Goal: Task Accomplishment & Management: Manage account settings

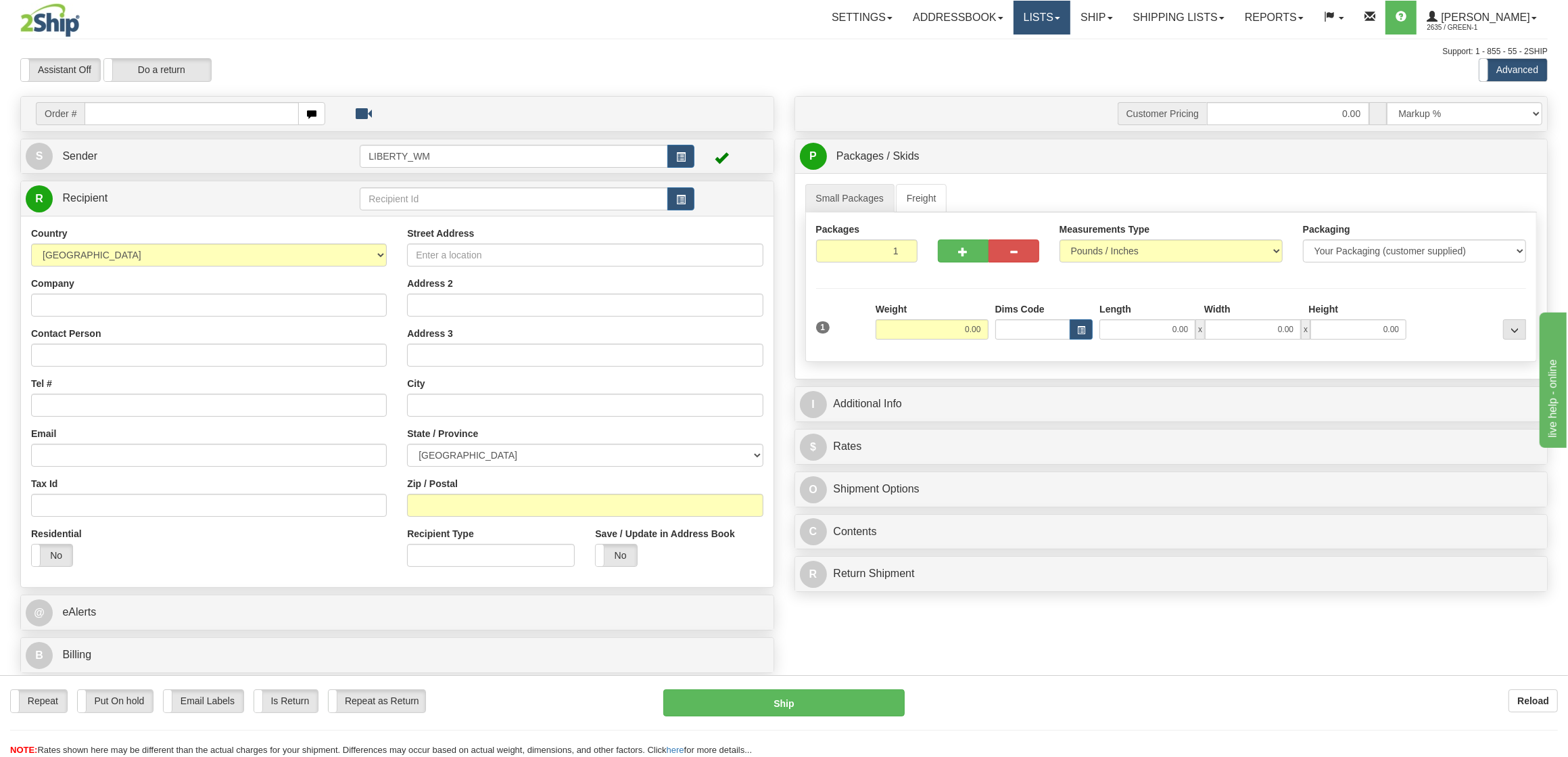
click at [1052, 21] on link "Lists" at bounding box center [1041, 17] width 57 height 34
click at [1102, 15] on link "Ship" at bounding box center [1095, 17] width 52 height 34
click at [1077, 59] on span "OnHold / Order Queue" at bounding box center [1061, 64] width 95 height 11
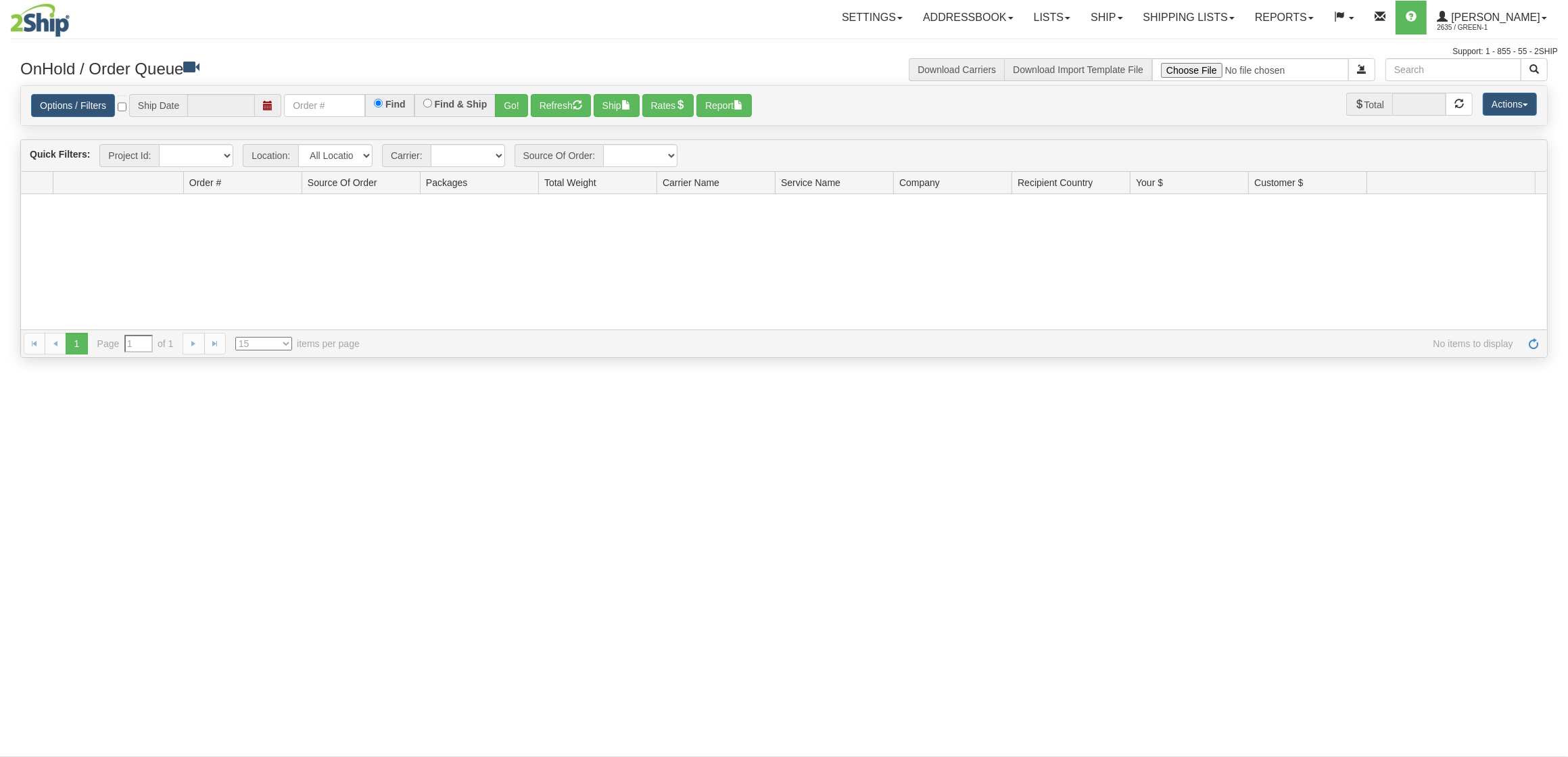
type input "[DATE]"
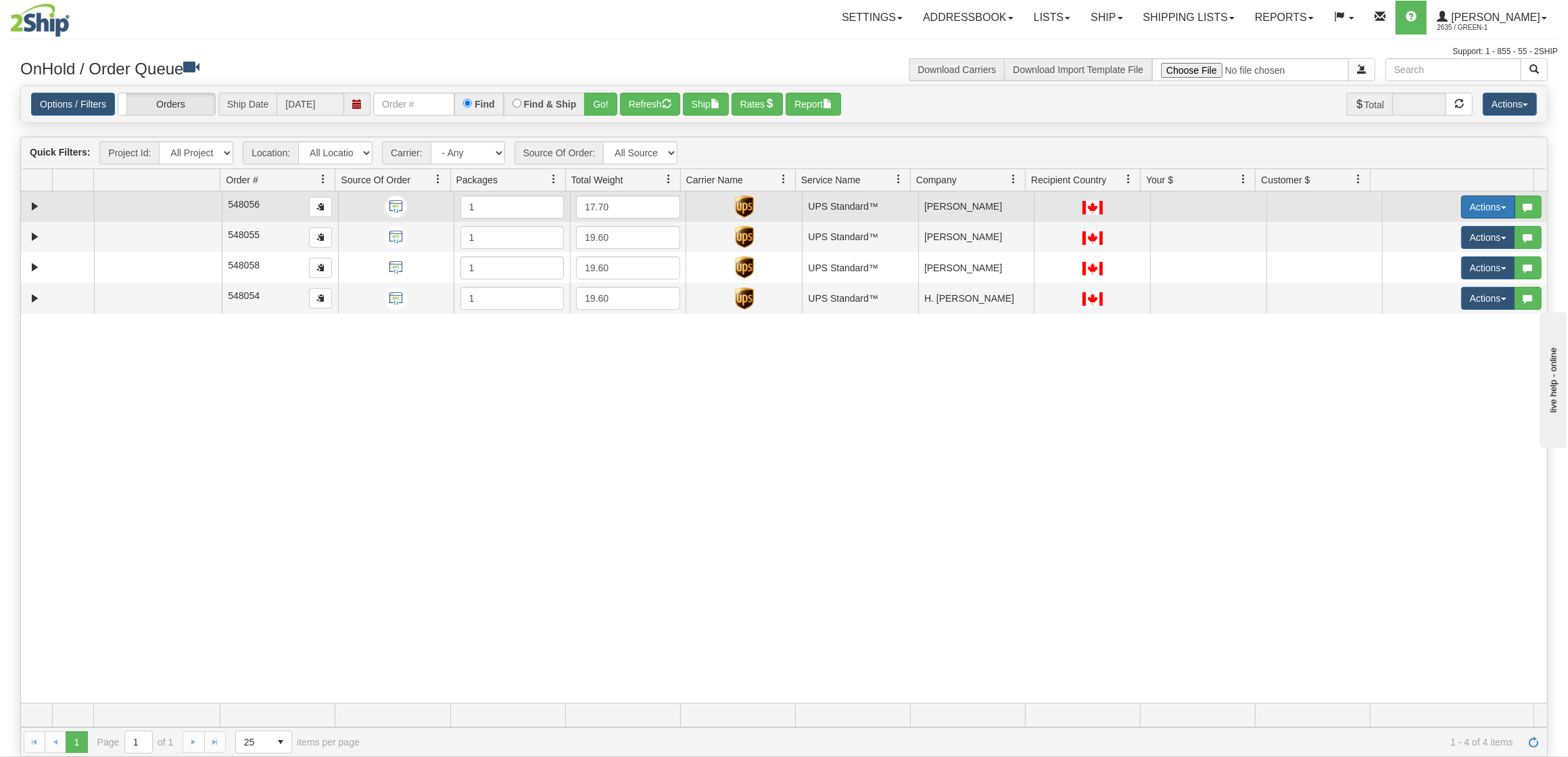
click at [1480, 210] on button "Actions" at bounding box center [1488, 207] width 54 height 23
click at [1413, 284] on span "Ship" at bounding box center [1425, 285] width 29 height 11
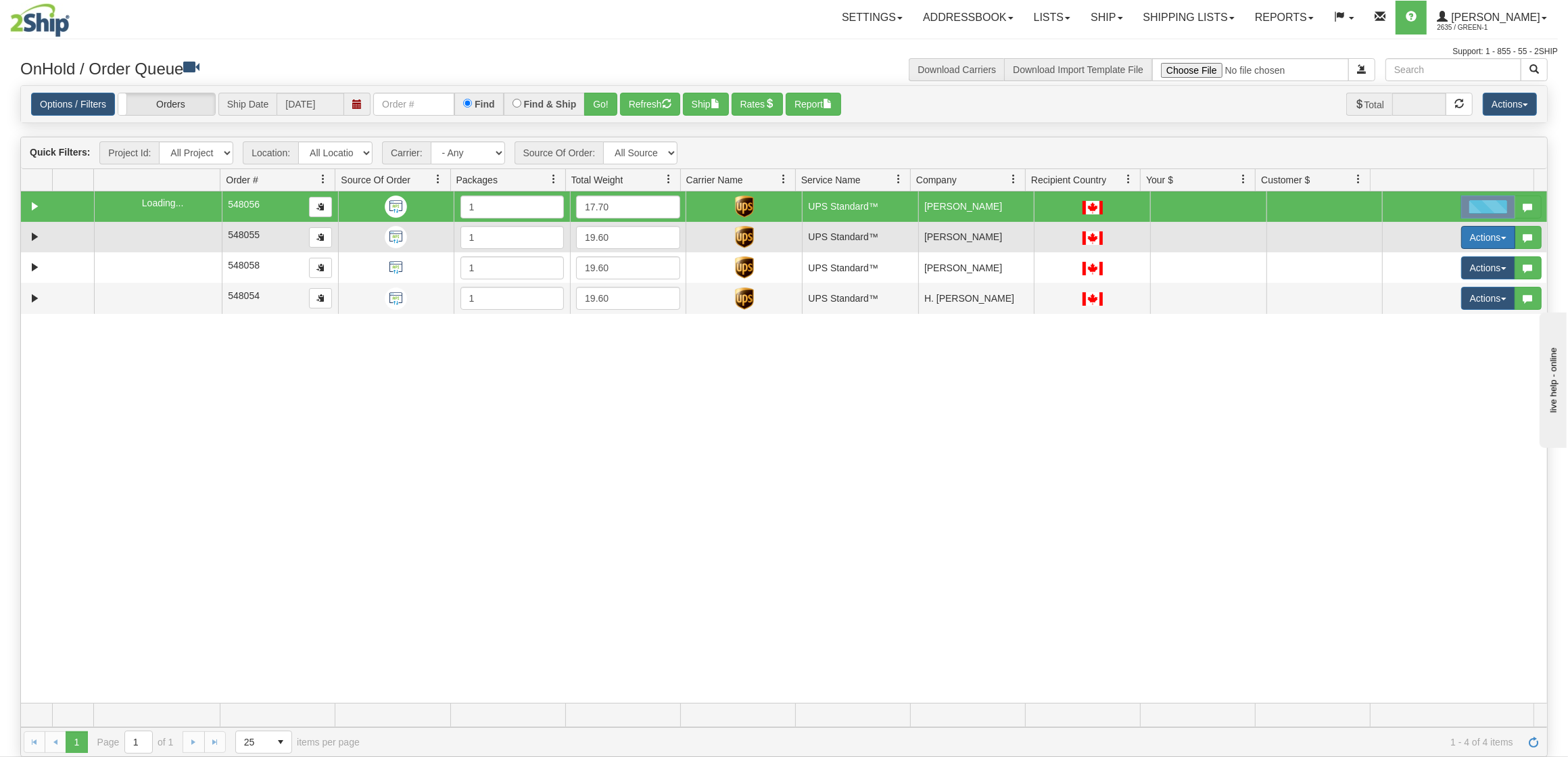
click at [1461, 244] on button "Actions" at bounding box center [1488, 238] width 54 height 23
click at [1411, 315] on span "Ship" at bounding box center [1425, 316] width 29 height 11
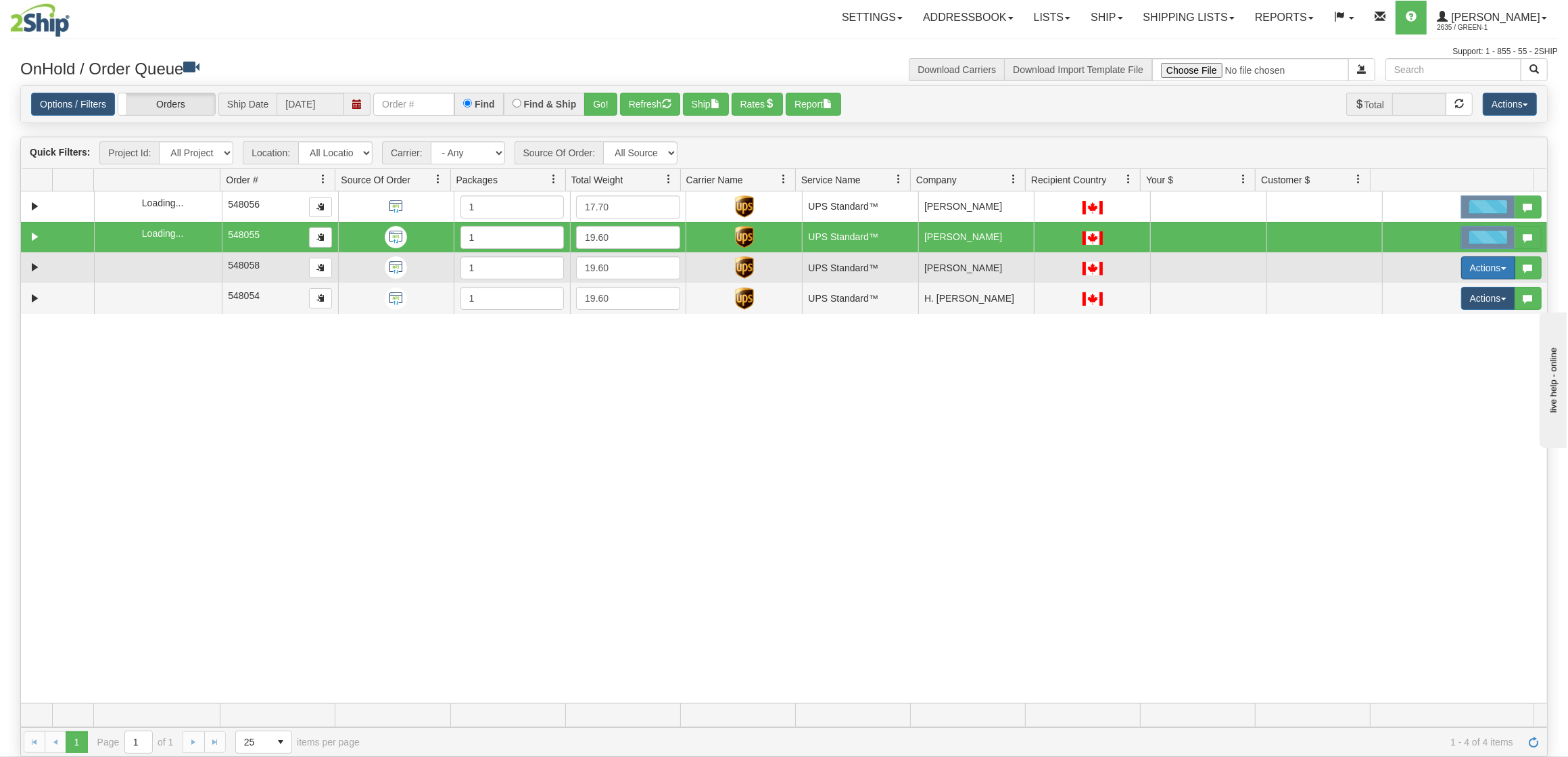
click at [1461, 265] on button "Actions" at bounding box center [1488, 268] width 54 height 23
click at [1410, 357] on link "Ship Partial" at bounding box center [1456, 363] width 117 height 17
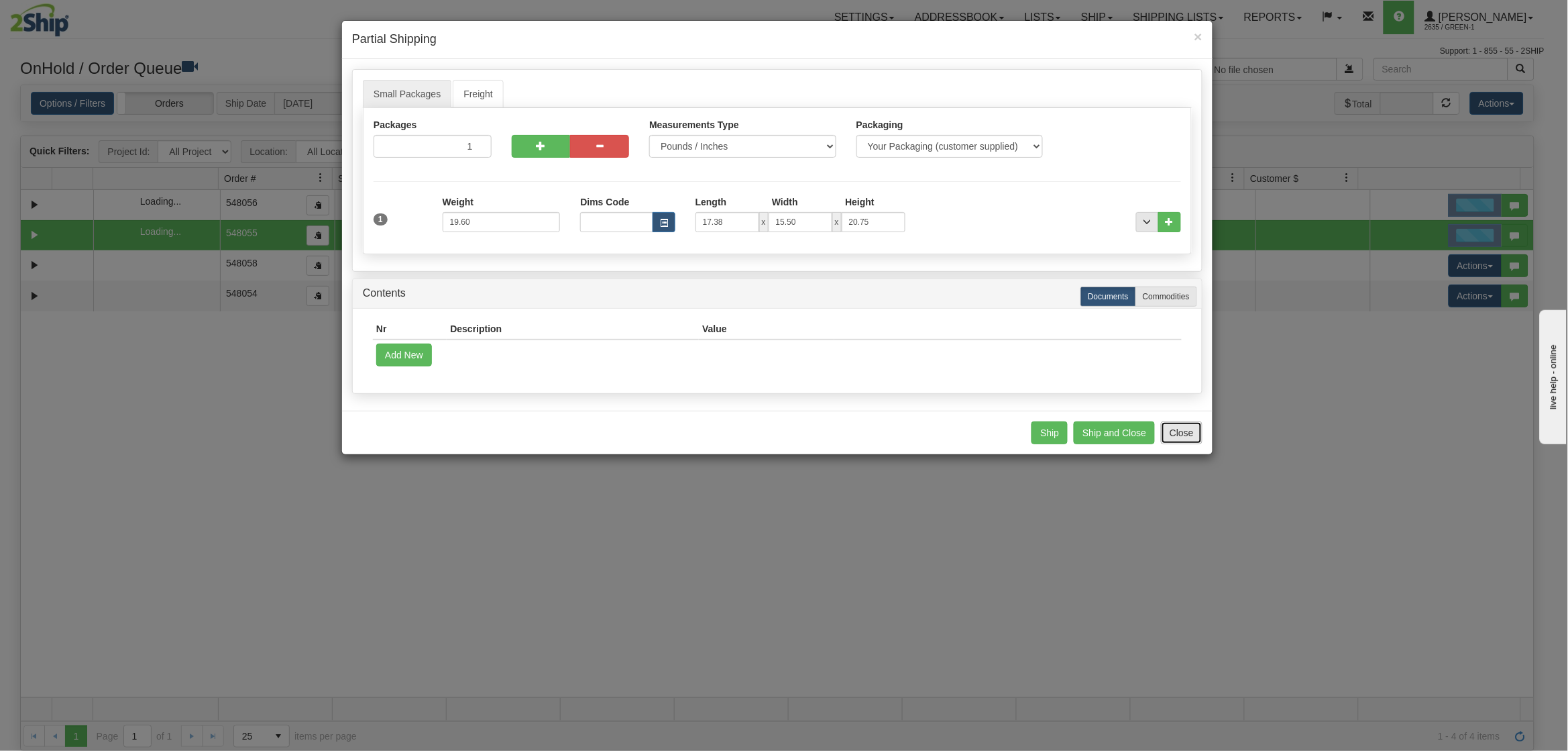
click at [1200, 434] on button "Close" at bounding box center [1181, 433] width 42 height 23
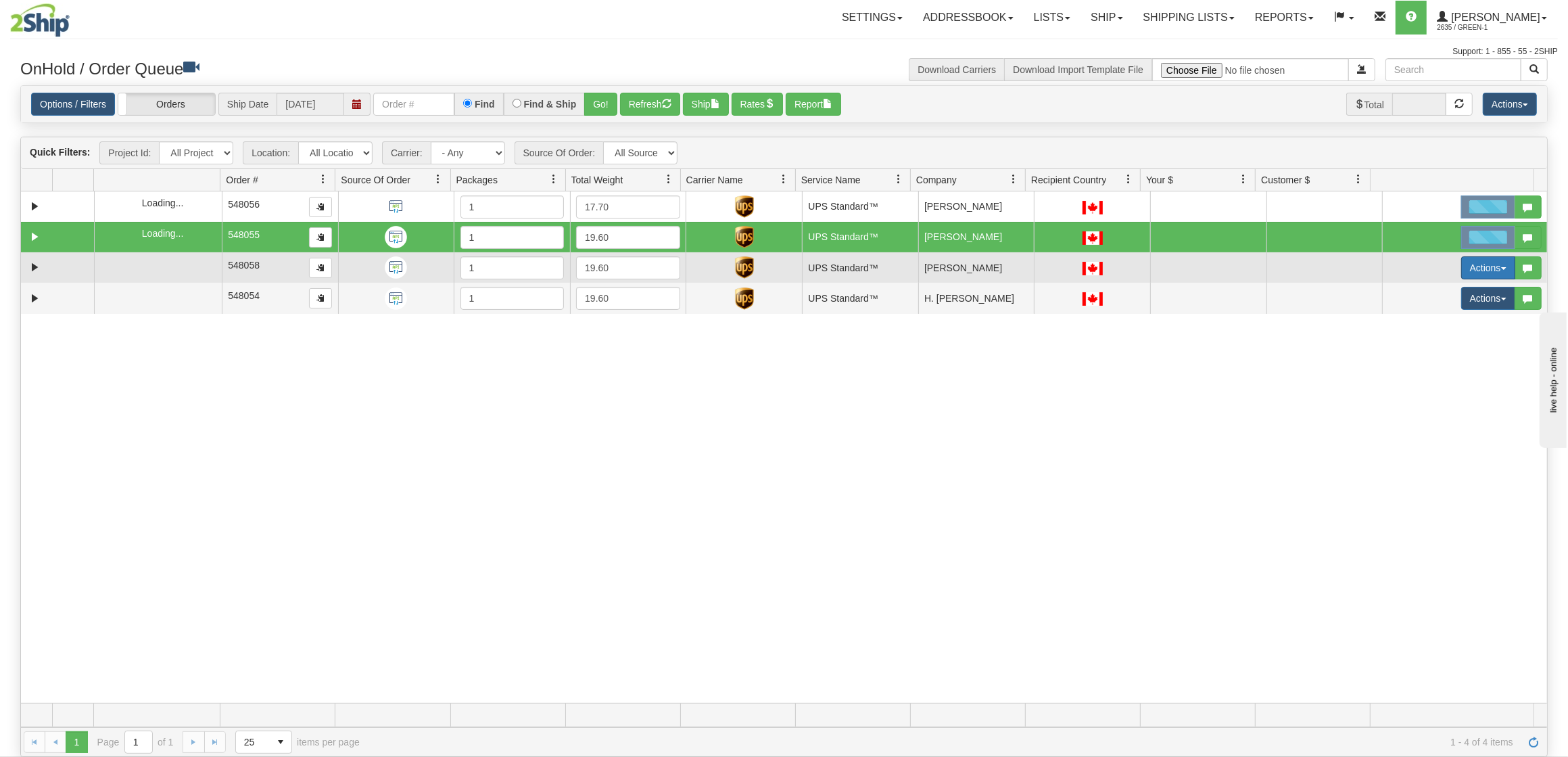
click at [1473, 269] on button "Actions" at bounding box center [1488, 268] width 54 height 23
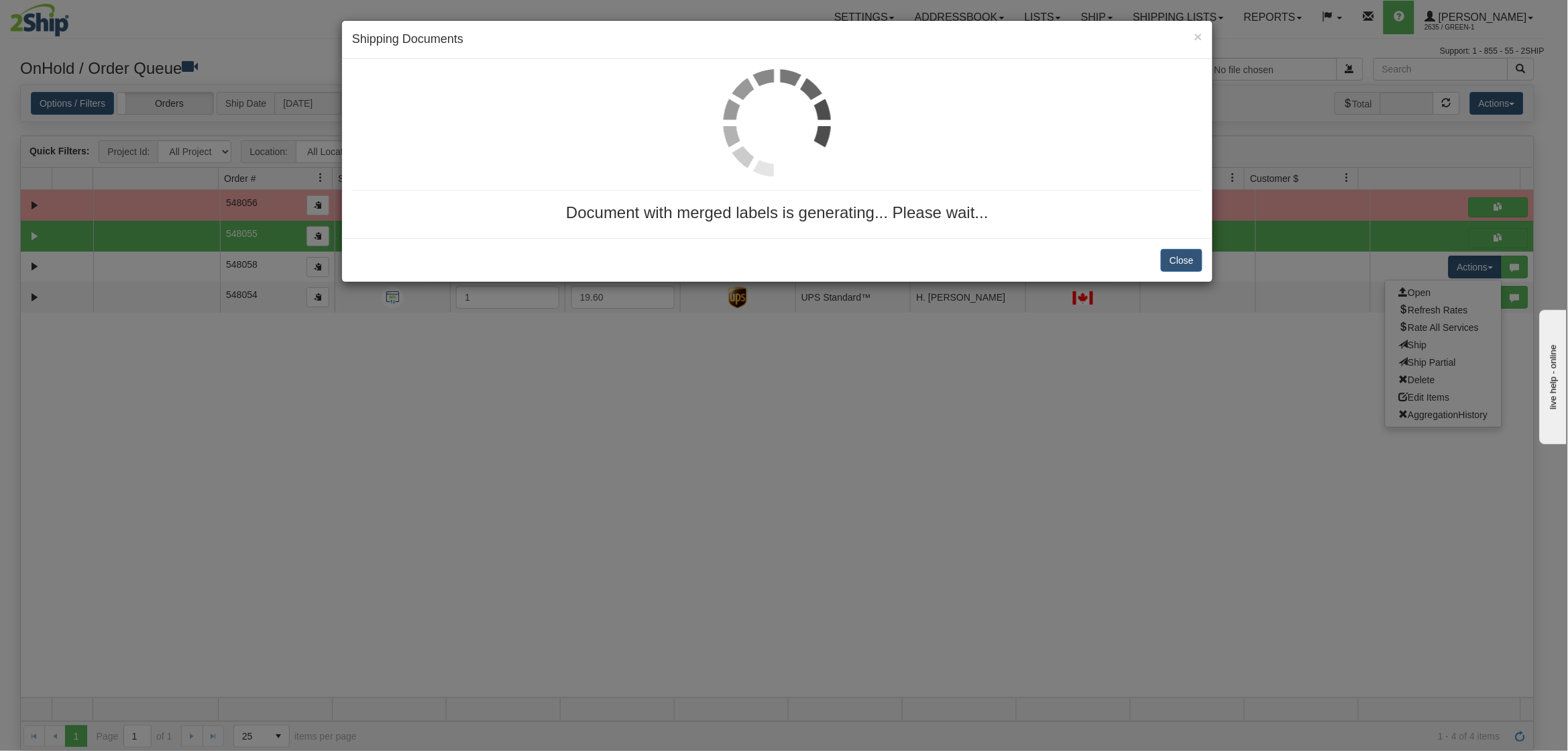
click at [1399, 348] on div "× Shipping Documents Document with merged labels is generating... Please wait..…" at bounding box center [784, 375] width 1568 height 751
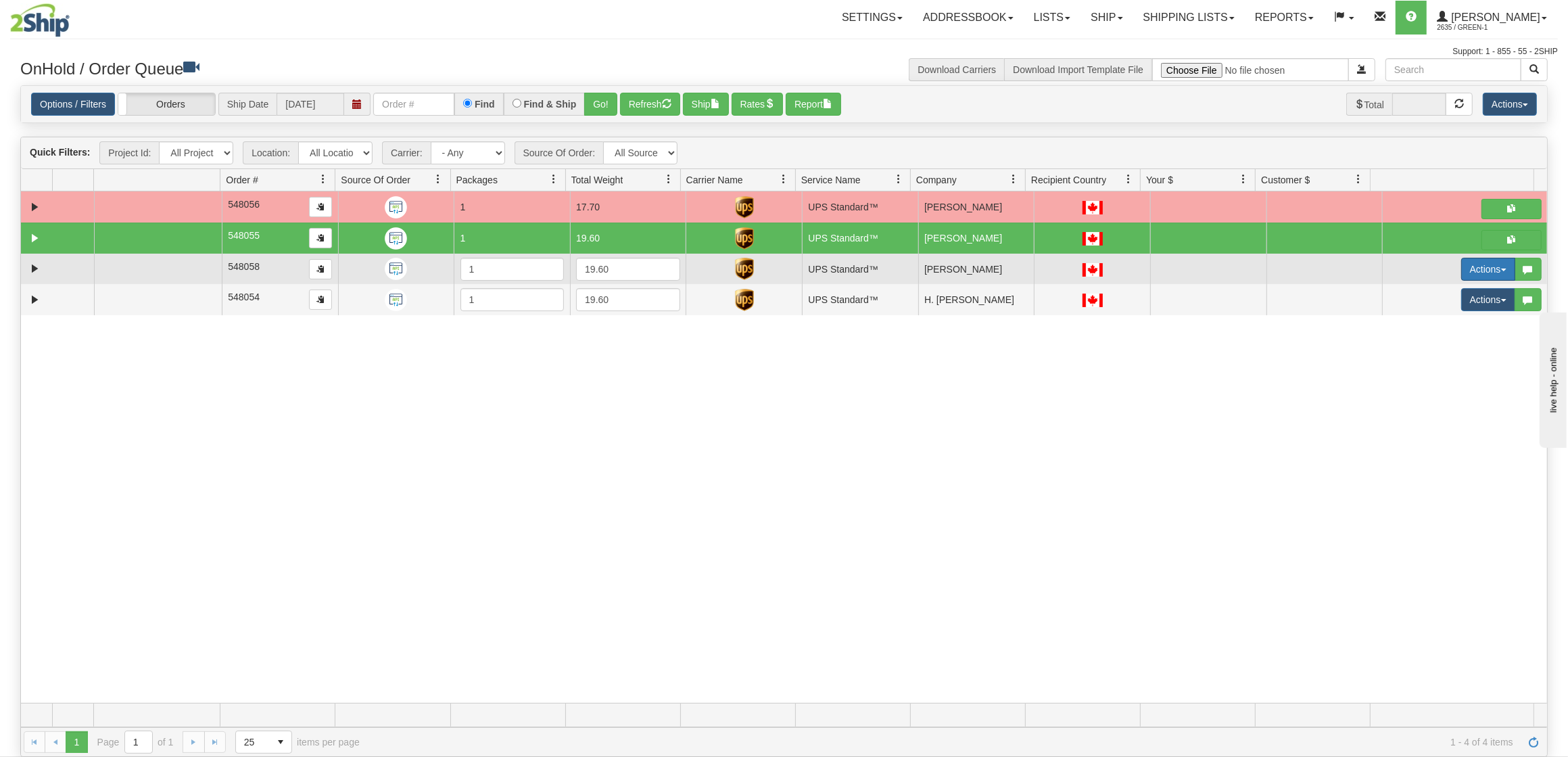
click at [1474, 272] on button "Actions" at bounding box center [1488, 269] width 54 height 23
click at [1414, 345] on span "Ship" at bounding box center [1425, 347] width 29 height 11
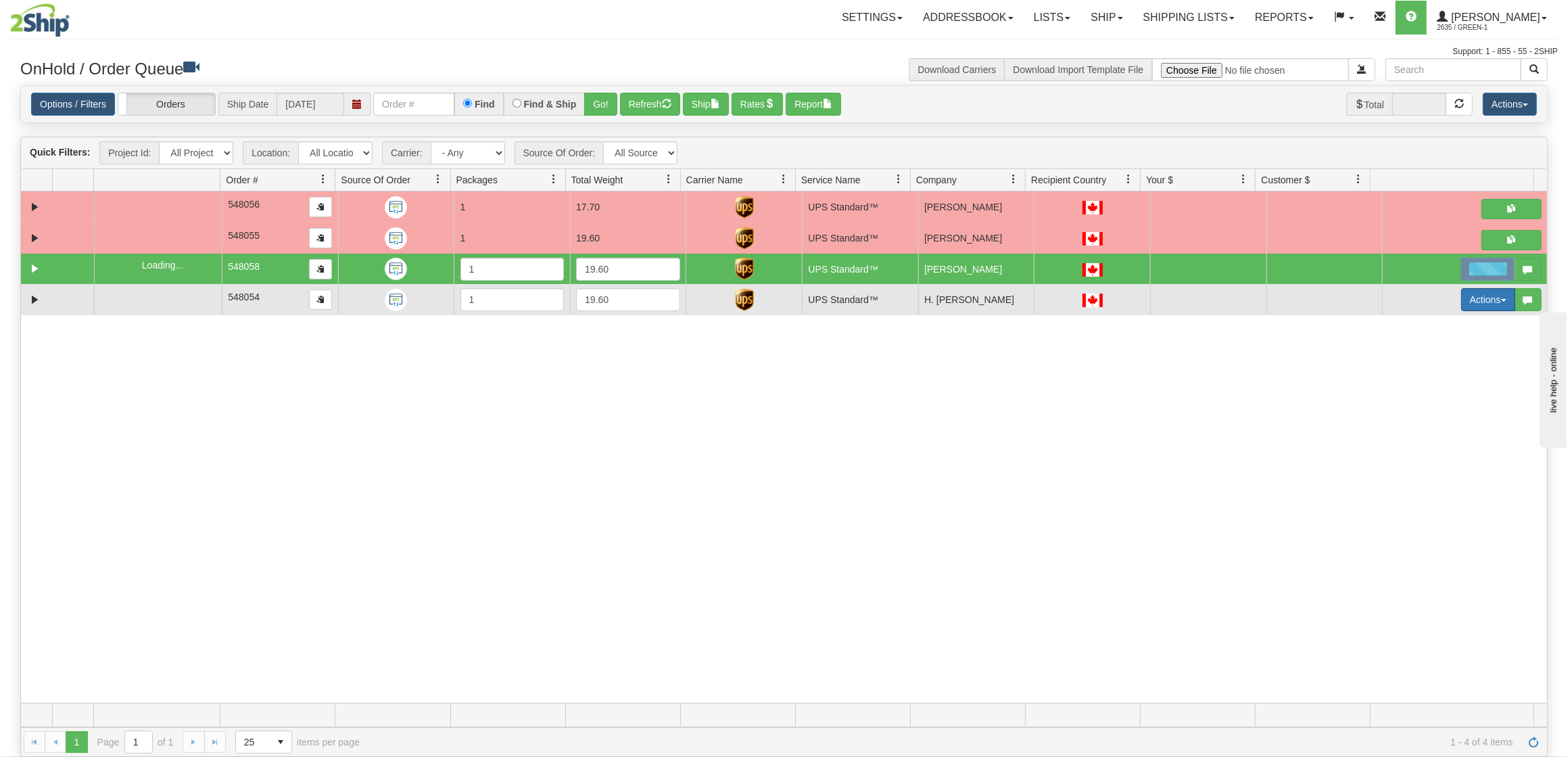
click at [1467, 307] on button "Actions" at bounding box center [1488, 299] width 54 height 23
click at [1421, 380] on span "Ship" at bounding box center [1425, 377] width 29 height 11
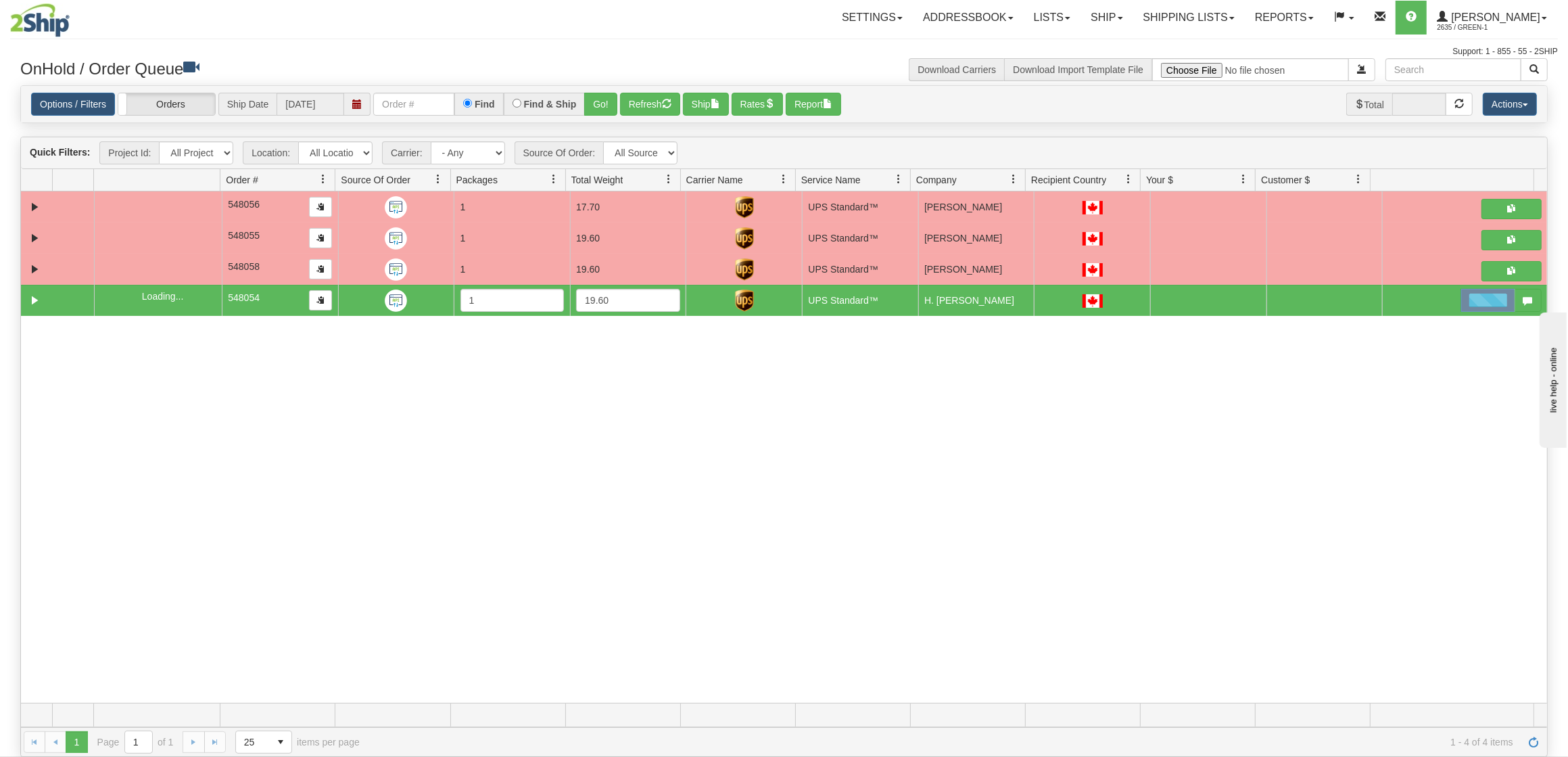
click at [1130, 441] on div "31636398 LIBERTY_COSTCO 91150544 0 548056 1 17.70 UPS Standard™ Shipping Dept […" at bounding box center [784, 447] width 1526 height 512
click at [1181, 19] on link "Shipping lists" at bounding box center [1189, 17] width 112 height 34
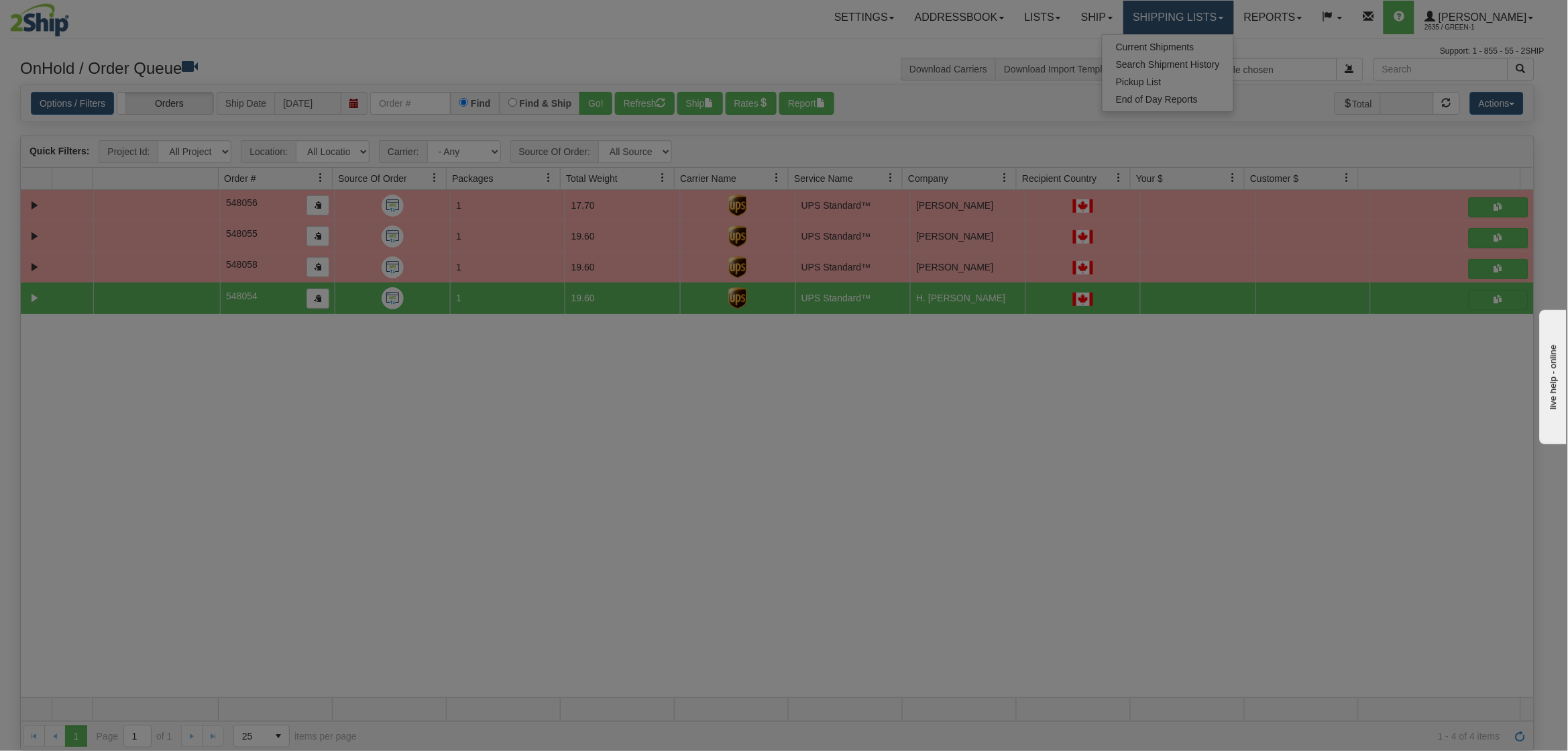
click at [1165, 38] on body "Toggle navigation Settings Shipping Preferences Fields Preferences" at bounding box center [784, 375] width 1568 height 751
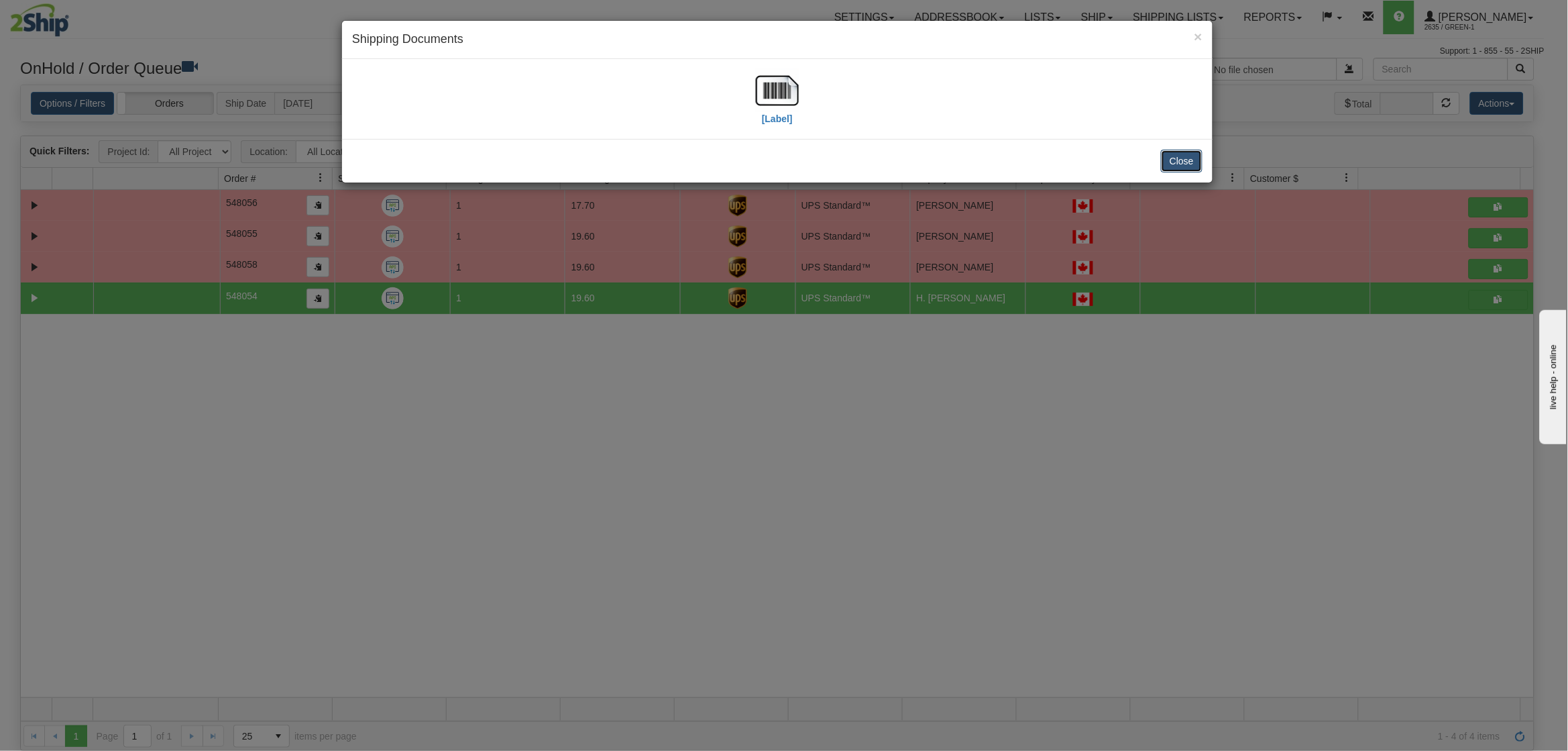
click at [1191, 162] on button "Close" at bounding box center [1181, 161] width 42 height 23
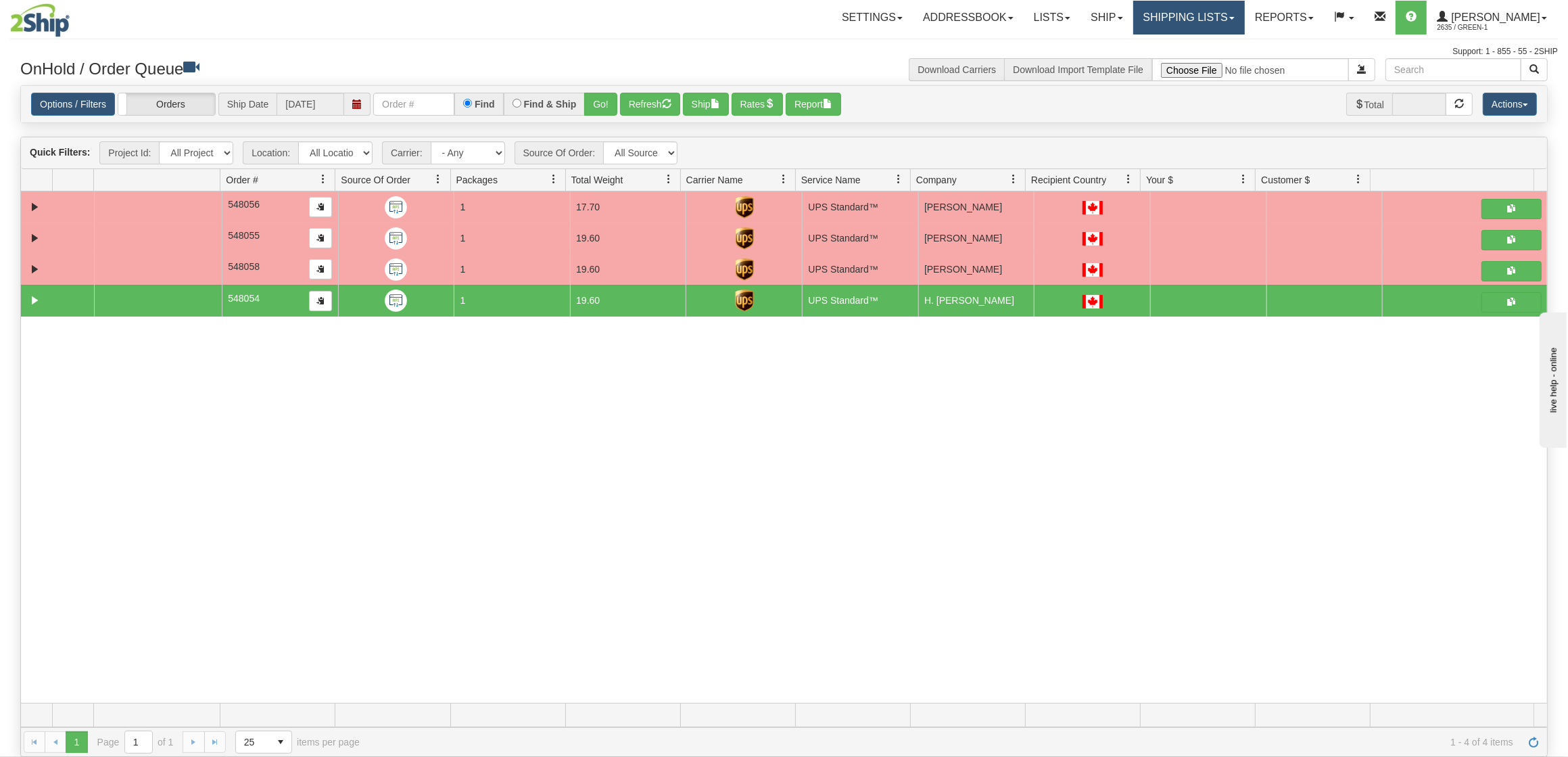
click at [1228, 26] on link "Shipping lists" at bounding box center [1189, 17] width 112 height 34
click at [1205, 48] on span "Current Shipments" at bounding box center [1165, 47] width 79 height 11
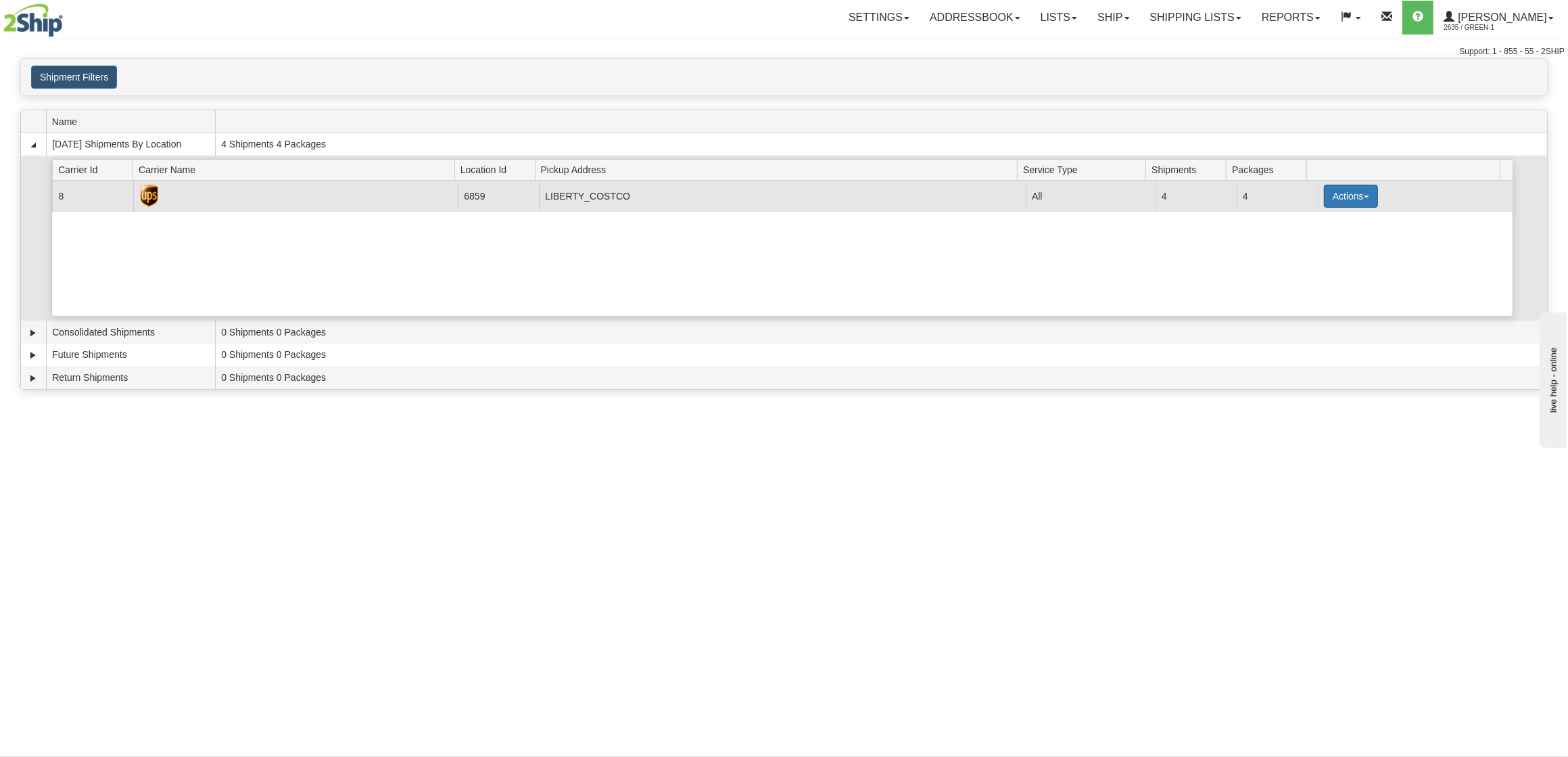
click at [1352, 201] on button "Actions" at bounding box center [1351, 196] width 54 height 23
click at [1307, 293] on span "Print" at bounding box center [1297, 292] width 28 height 10
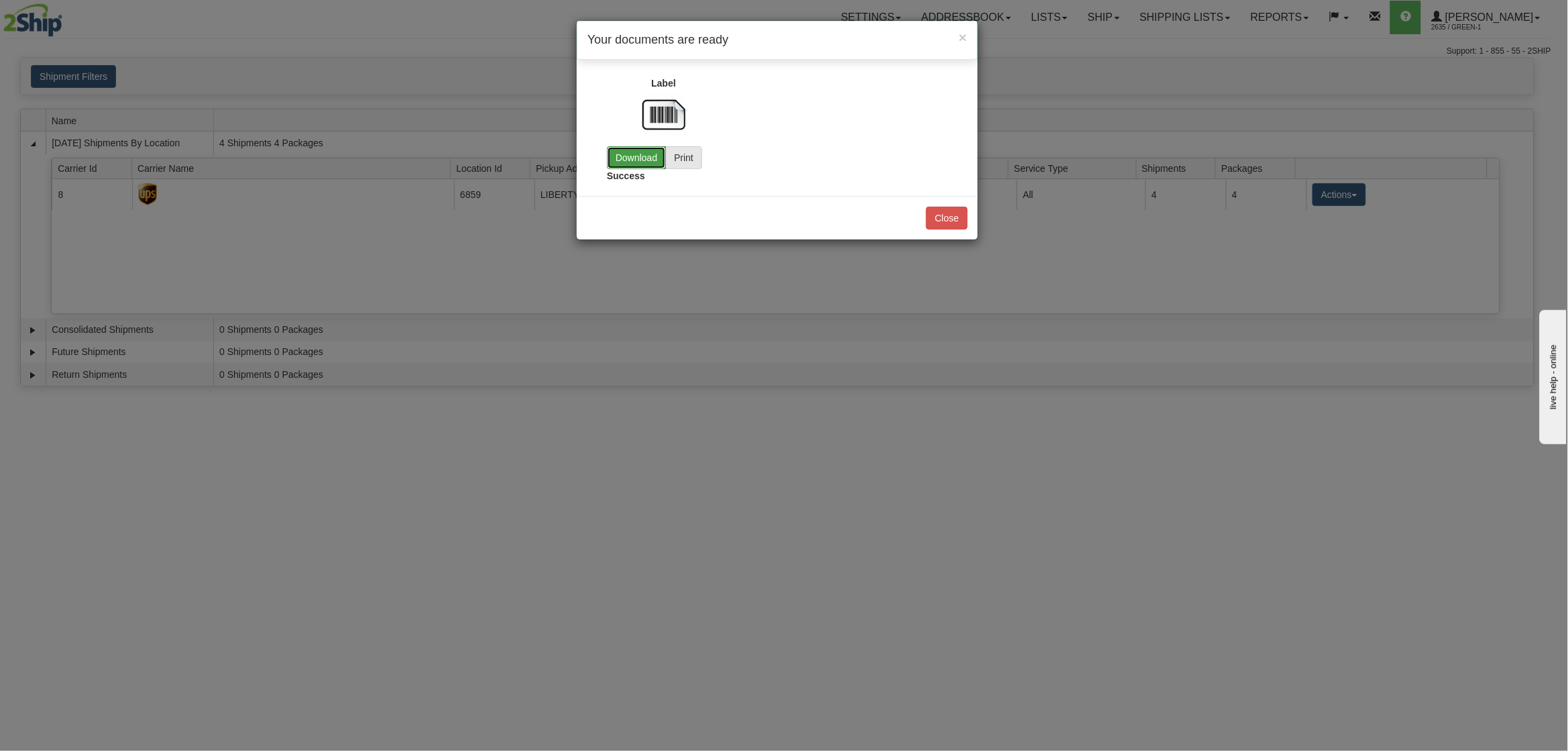
click at [628, 153] on link "Download" at bounding box center [636, 157] width 59 height 23
click at [949, 211] on button "Close" at bounding box center [946, 218] width 42 height 23
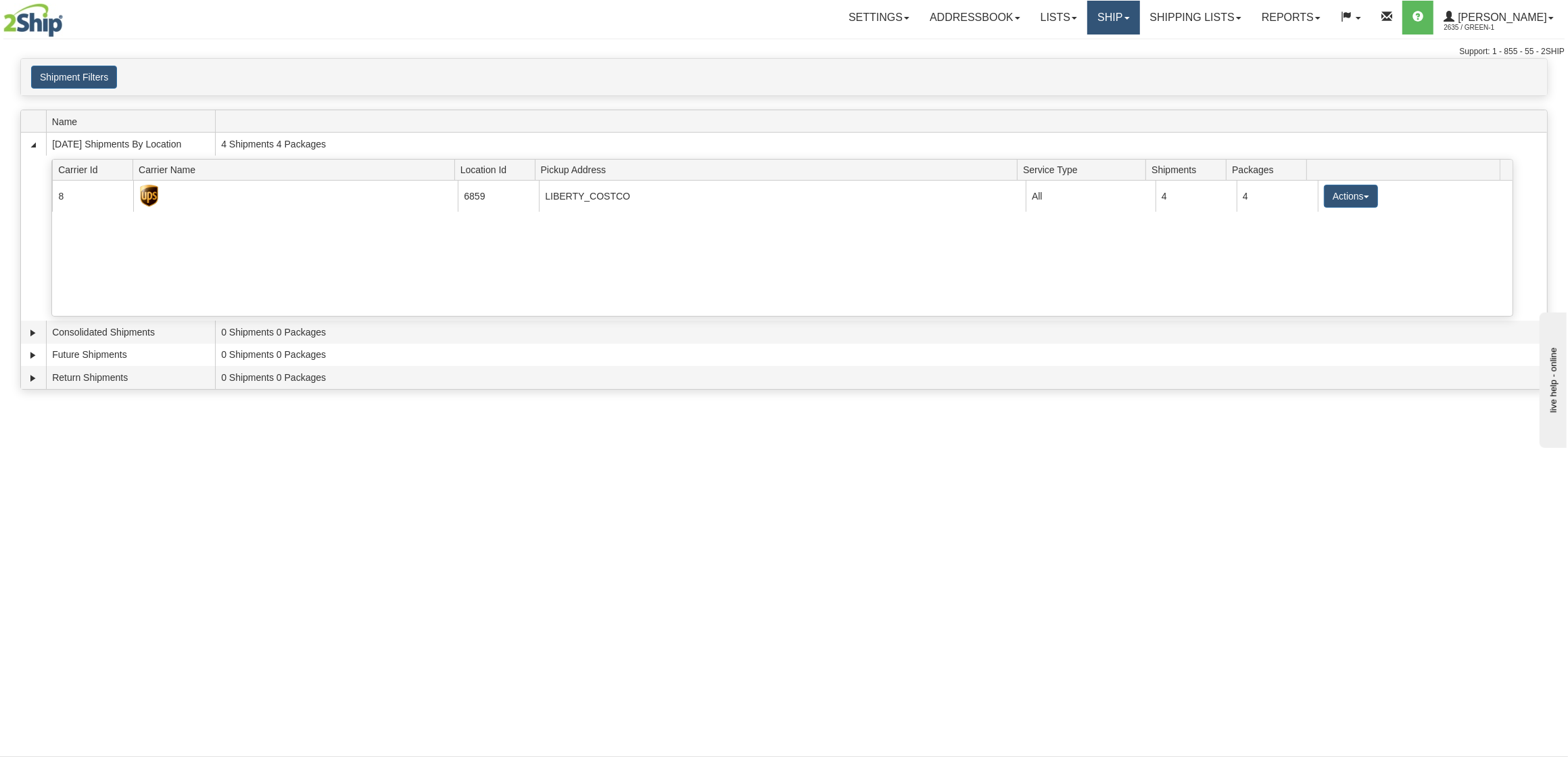
click at [1139, 11] on link "Ship" at bounding box center [1113, 17] width 52 height 34
click at [1174, 22] on link "Shipping lists" at bounding box center [1196, 17] width 112 height 34
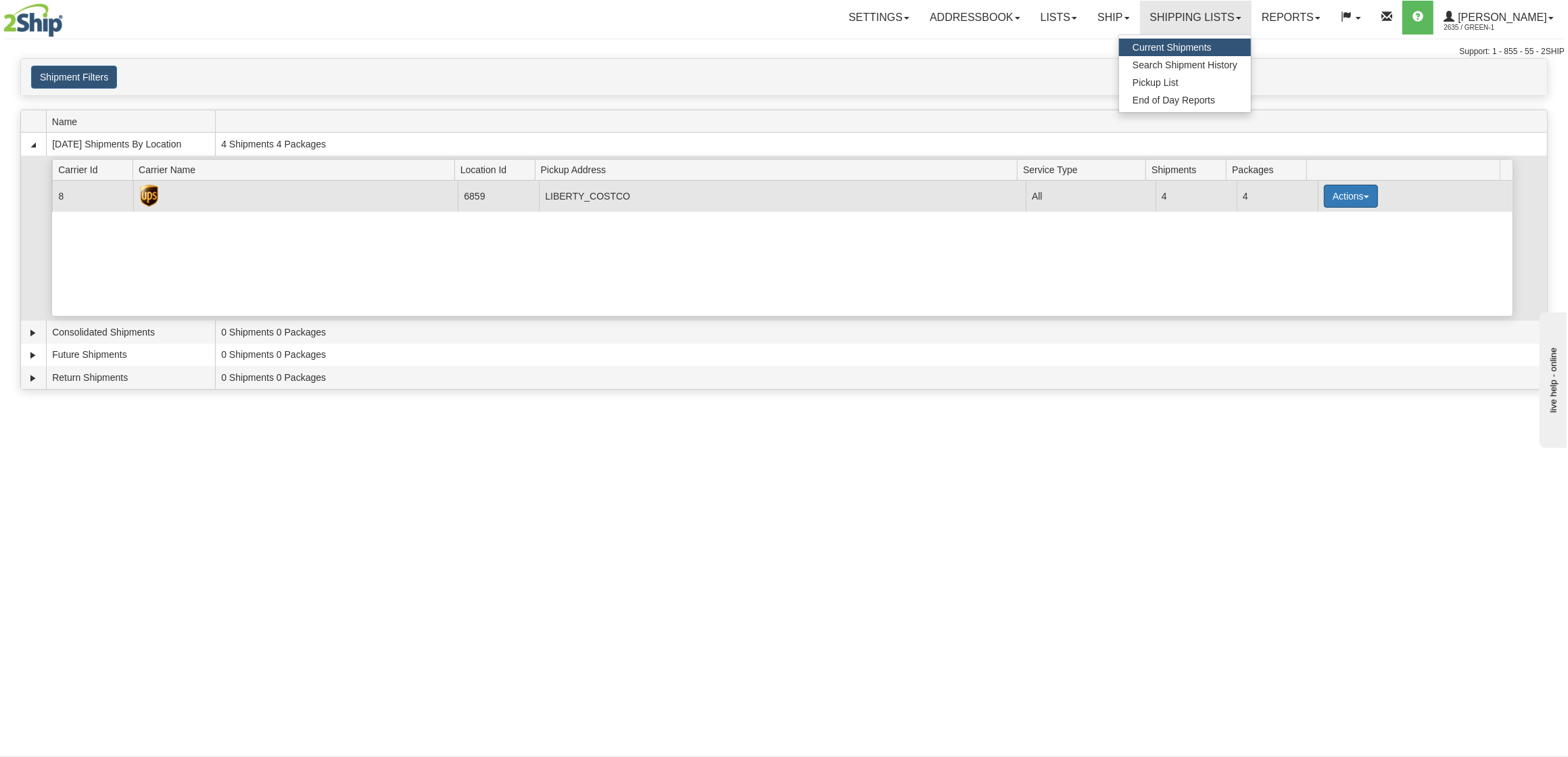
click at [1356, 204] on button "Actions" at bounding box center [1351, 196] width 54 height 23
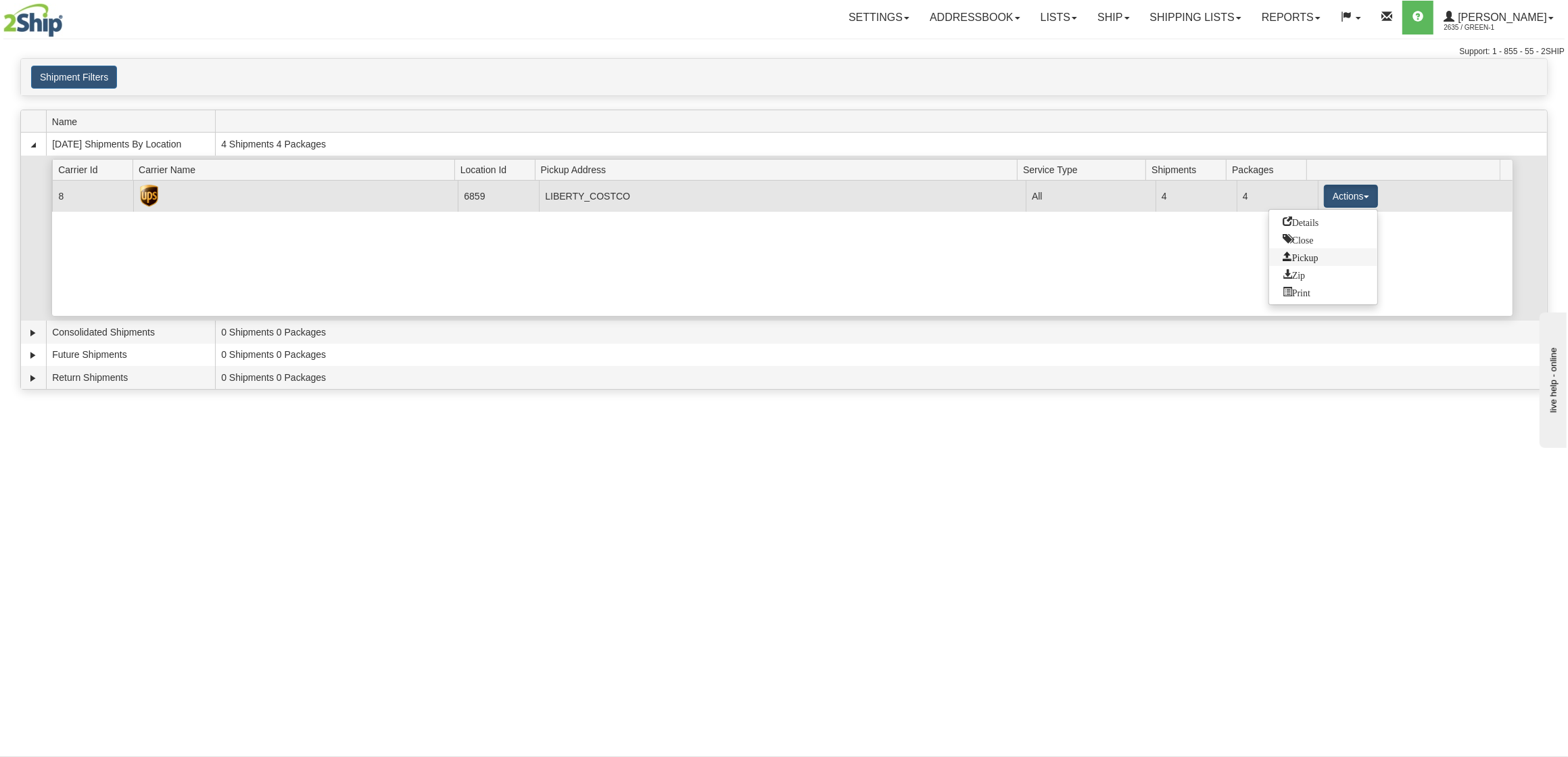
click at [1312, 261] on span "Pickup" at bounding box center [1301, 256] width 36 height 10
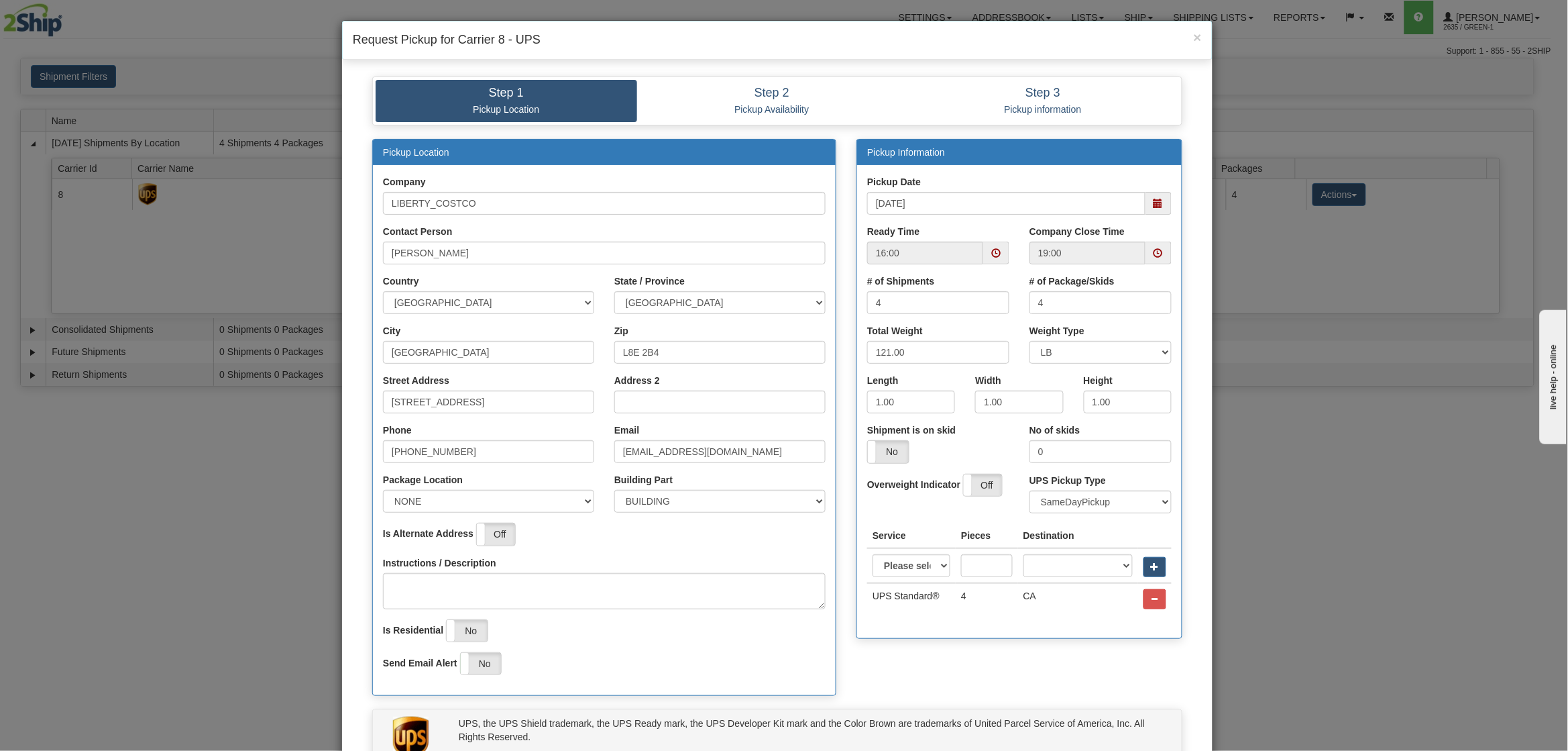
click at [994, 252] on span at bounding box center [996, 253] width 26 height 23
click at [895, 371] on span at bounding box center [900, 378] width 36 height 36
type input "14:00"
drag, startPoint x: 962, startPoint y: 430, endPoint x: 1009, endPoint y: 379, distance: 69.4
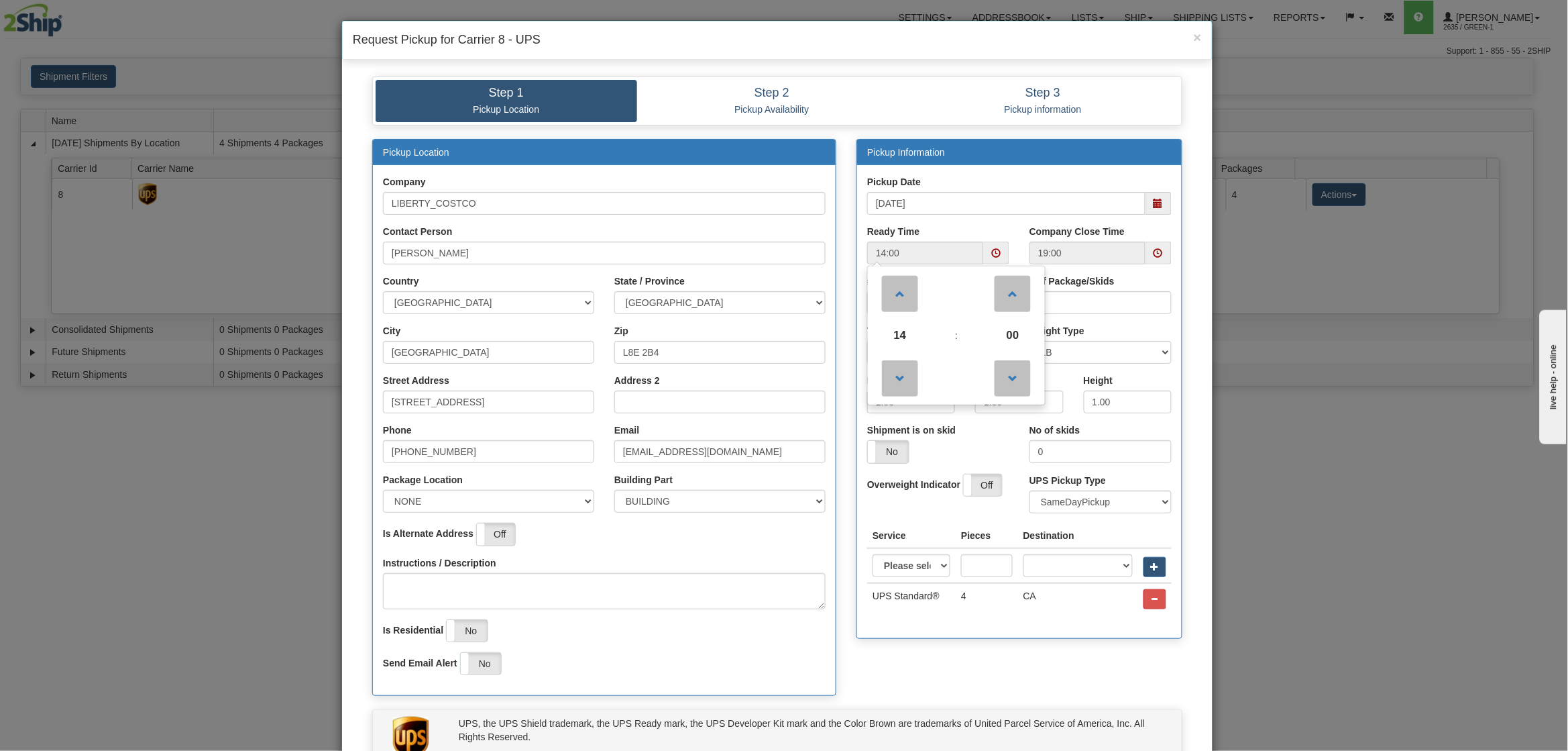
click at [964, 430] on div "Shipment is on skid Yes No" at bounding box center [938, 443] width 142 height 40
click at [1153, 252] on span at bounding box center [1158, 253] width 10 height 10
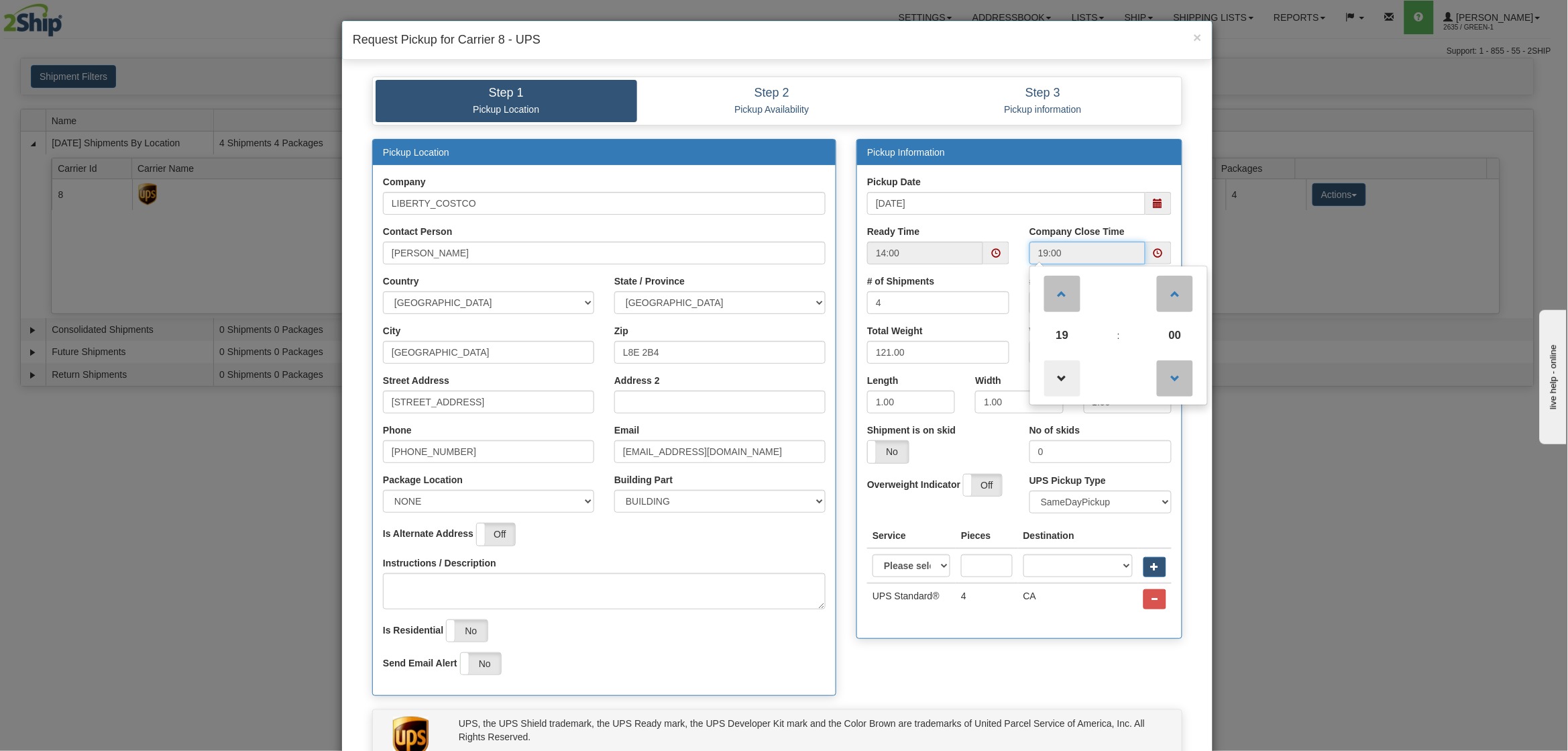
click at [1054, 388] on span at bounding box center [1062, 378] width 36 height 36
type input "17:00"
click at [998, 440] on div "Yes No" at bounding box center [938, 452] width 142 height 23
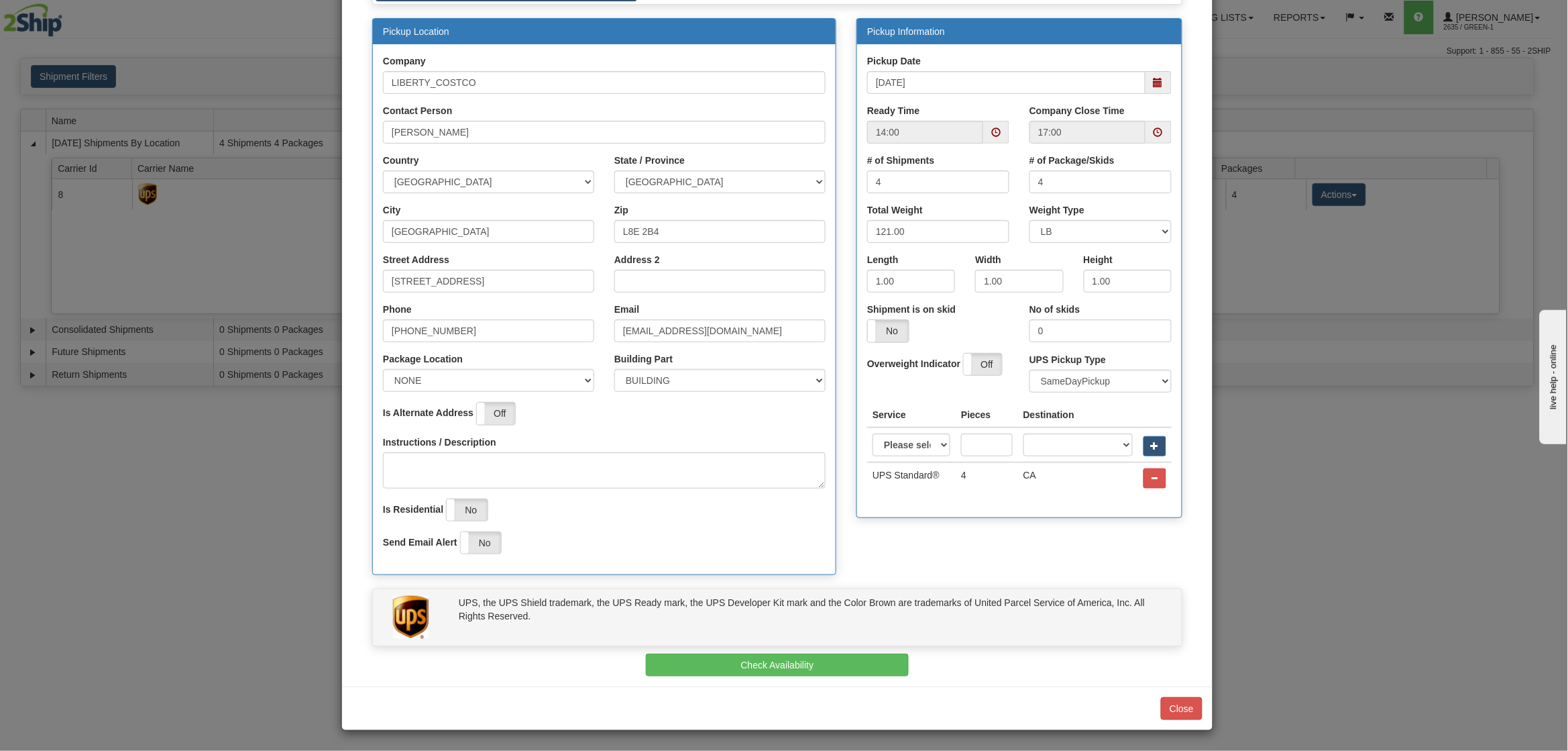
scroll to position [123, 0]
click at [826, 660] on button "Check Availability" at bounding box center [777, 665] width 263 height 23
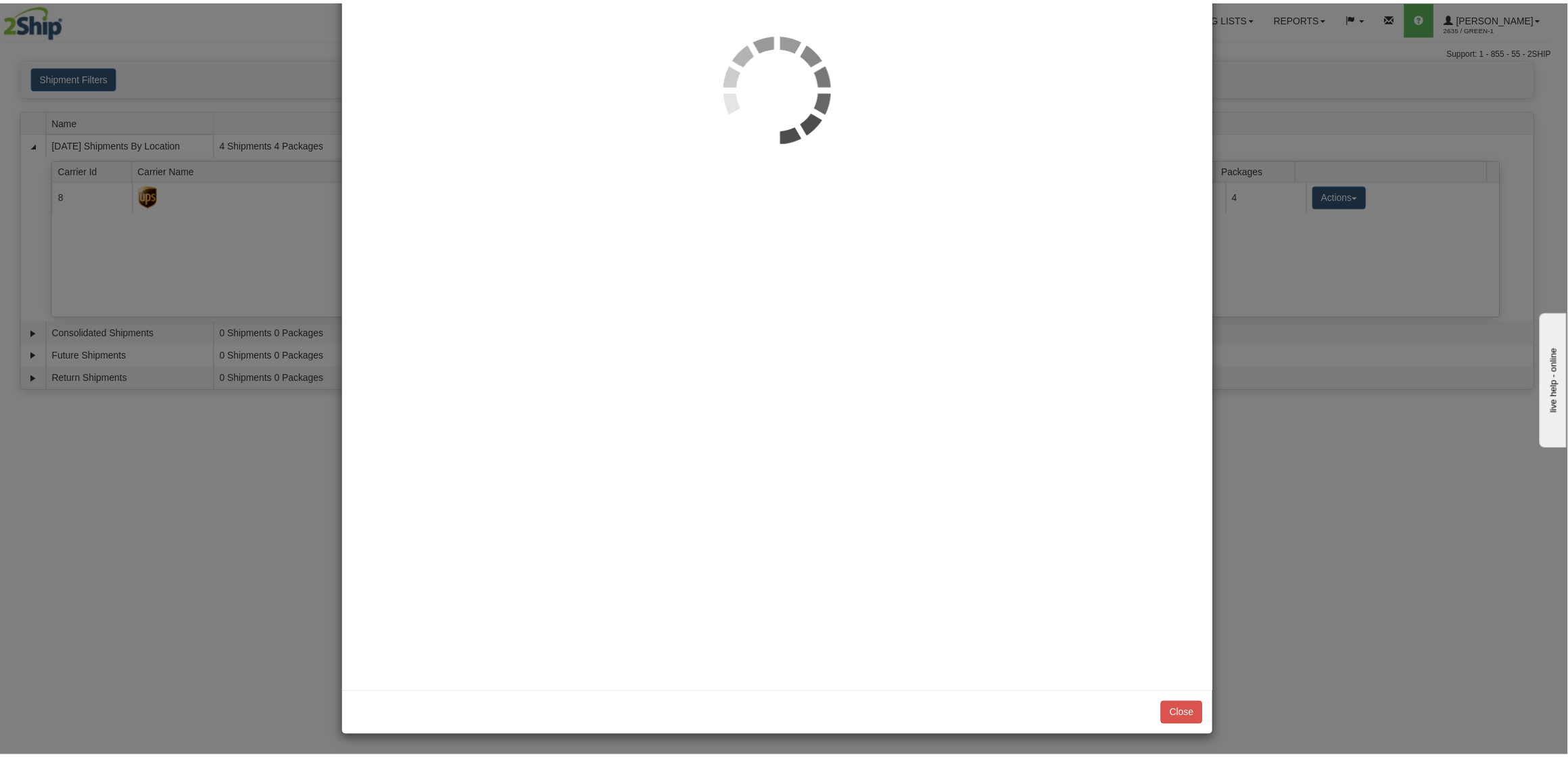
scroll to position [0, 0]
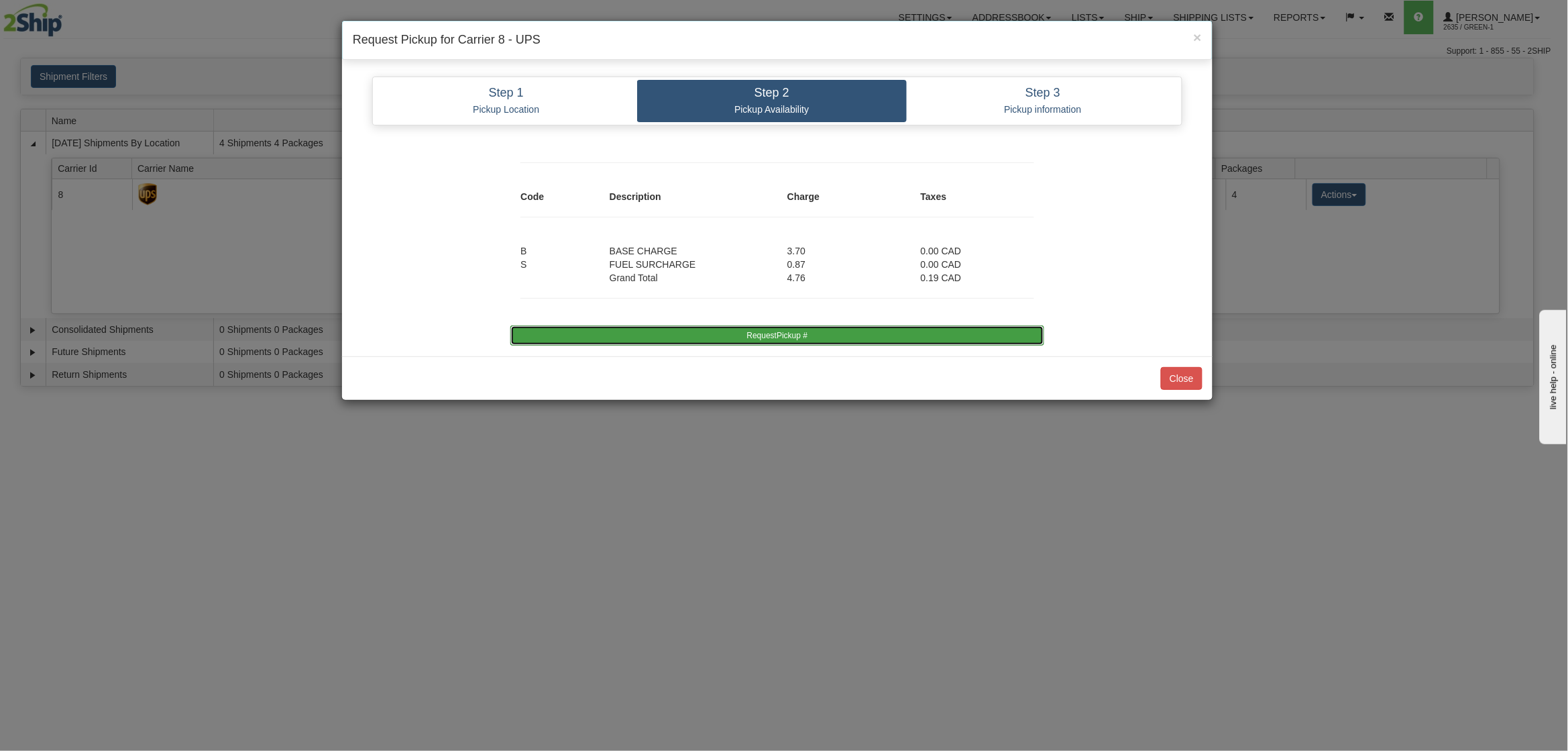
click at [819, 334] on button "RequestPickup #" at bounding box center [777, 335] width 533 height 20
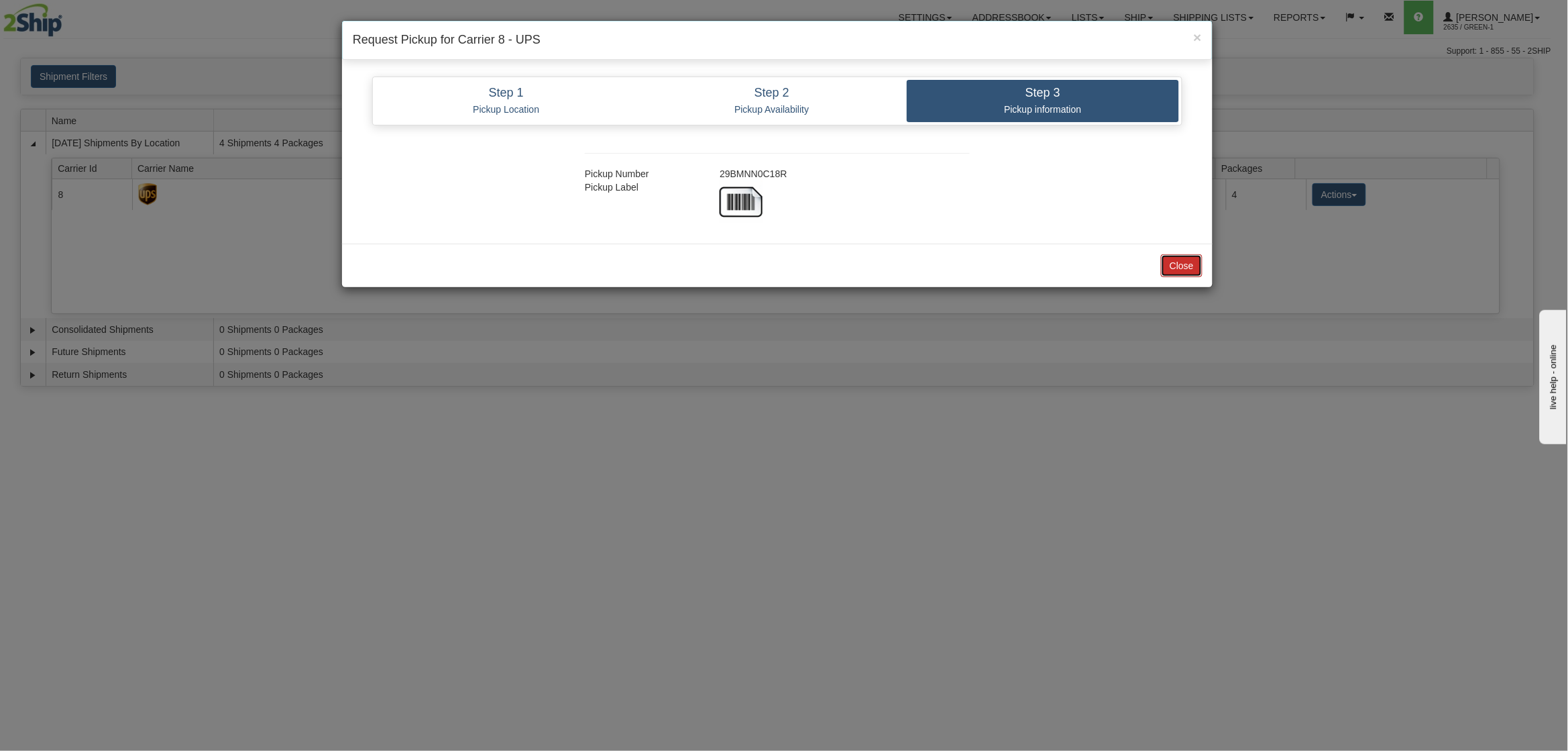
click at [1185, 263] on button "Close" at bounding box center [1181, 266] width 42 height 23
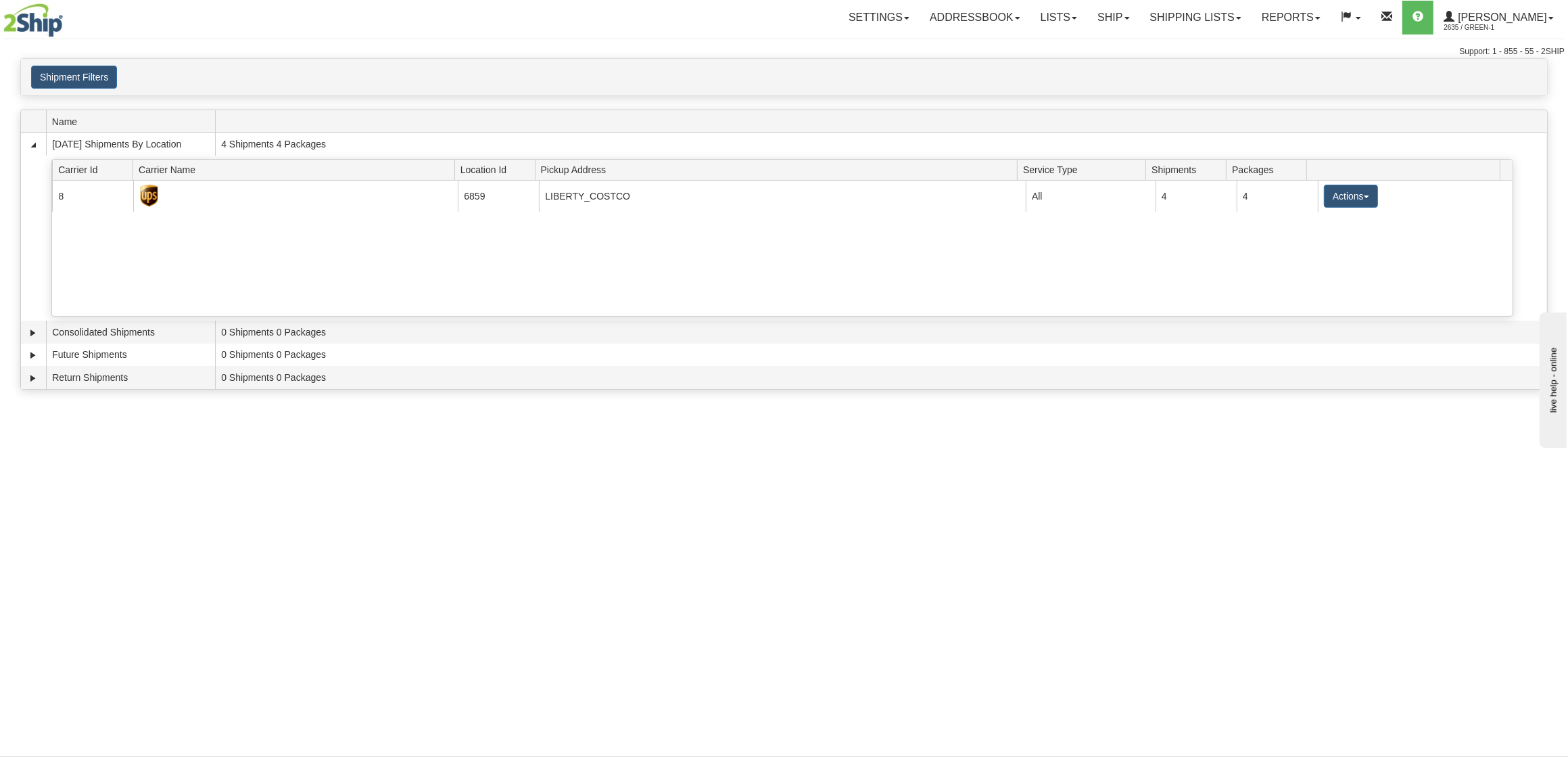
click at [263, 70] on h4 "Shipment Filters" at bounding box center [211, 77] width 361 height 23
